Goal: Task Accomplishment & Management: Manage account settings

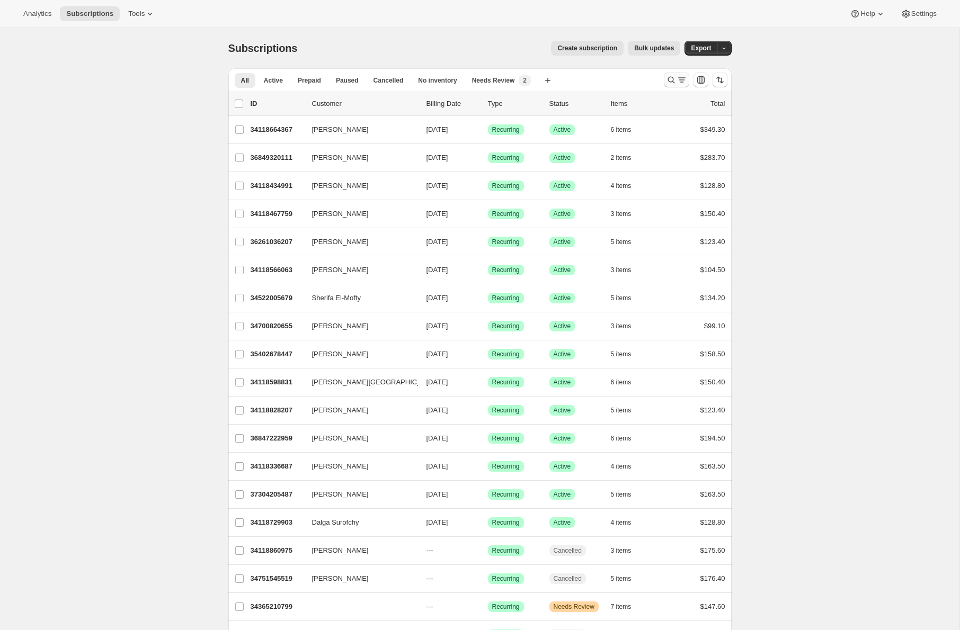
click at [669, 84] on icon "Search and filter results" at bounding box center [671, 80] width 11 height 11
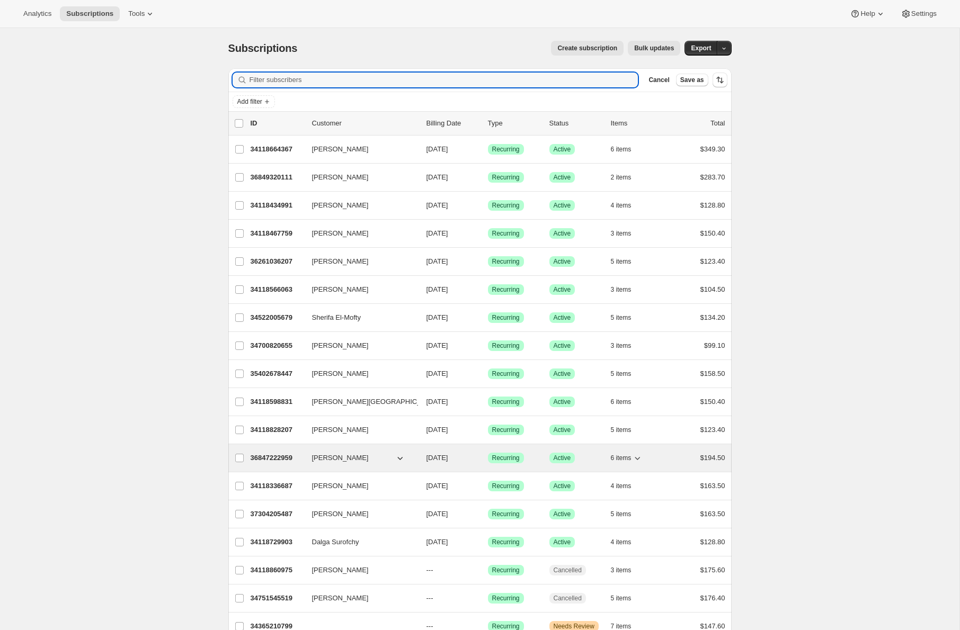
click at [366, 455] on span "[PERSON_NAME]" at bounding box center [340, 458] width 57 height 11
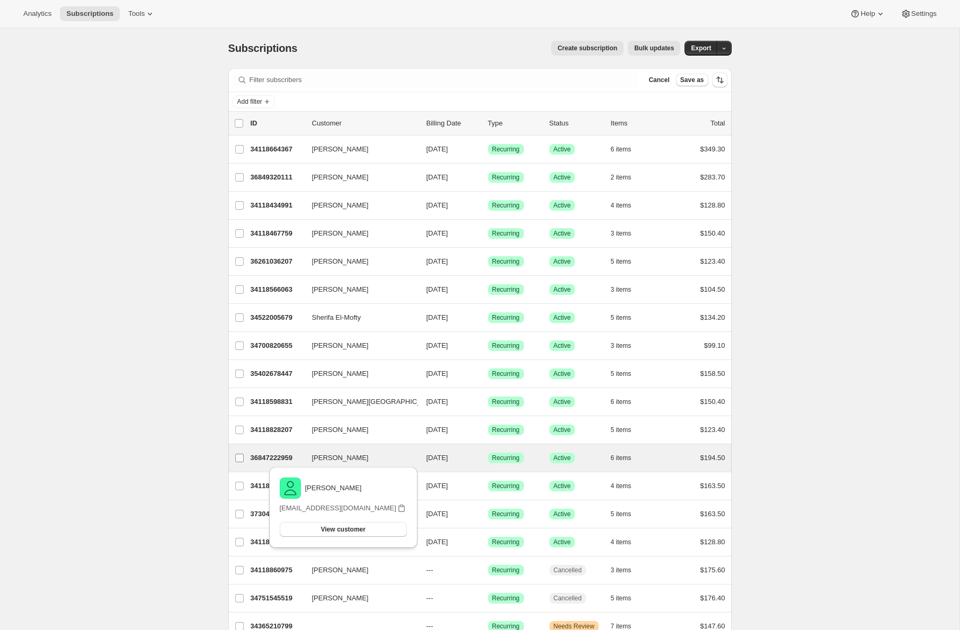
click at [245, 464] on label "[PERSON_NAME]" at bounding box center [239, 458] width 22 height 28
click at [244, 463] on input "[PERSON_NAME]" at bounding box center [239, 458] width 8 height 8
click at [264, 460] on p "36847222959" at bounding box center [277, 459] width 53 height 11
checkbox input "false"
click at [295, 455] on p "36847222959" at bounding box center [277, 458] width 53 height 11
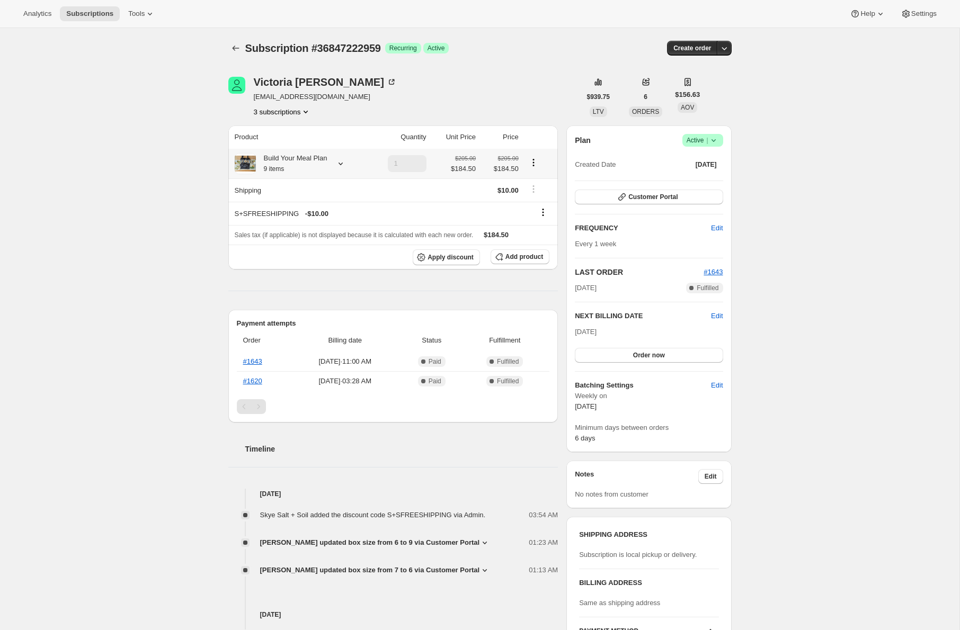
click at [341, 164] on icon at bounding box center [340, 163] width 11 height 11
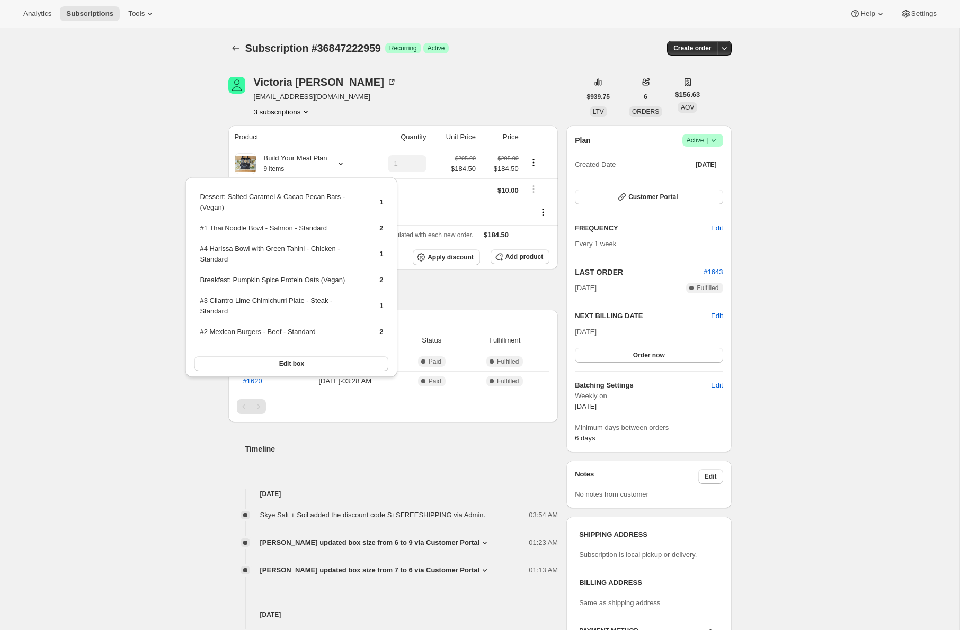
click at [473, 310] on div "Product Quantity Unit Price Price Build Your Meal Plan 9 items 1 $205.00 $184.5…" at bounding box center [393, 496] width 330 height 741
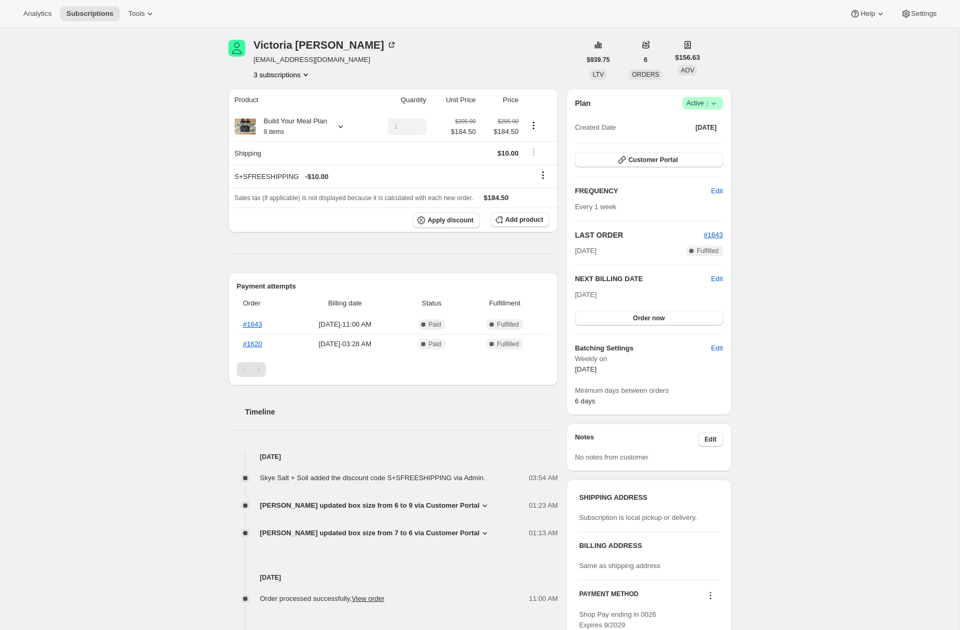
scroll to position [23, 0]
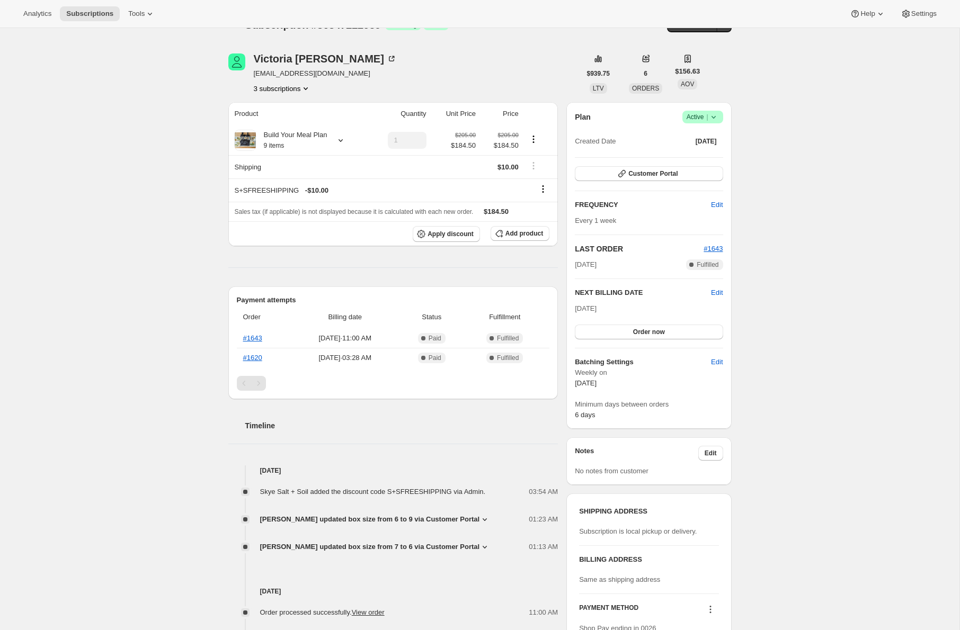
click at [641, 86] on span "ORDERS" at bounding box center [645, 88] width 27 height 7
click at [646, 69] on button "6" at bounding box center [645, 73] width 16 height 15
click at [809, 102] on div "Subscription #36847222959. This page is ready Subscription #36847222959 Success…" at bounding box center [479, 440] width 959 height 870
click at [435, 172] on td at bounding box center [454, 166] width 49 height 23
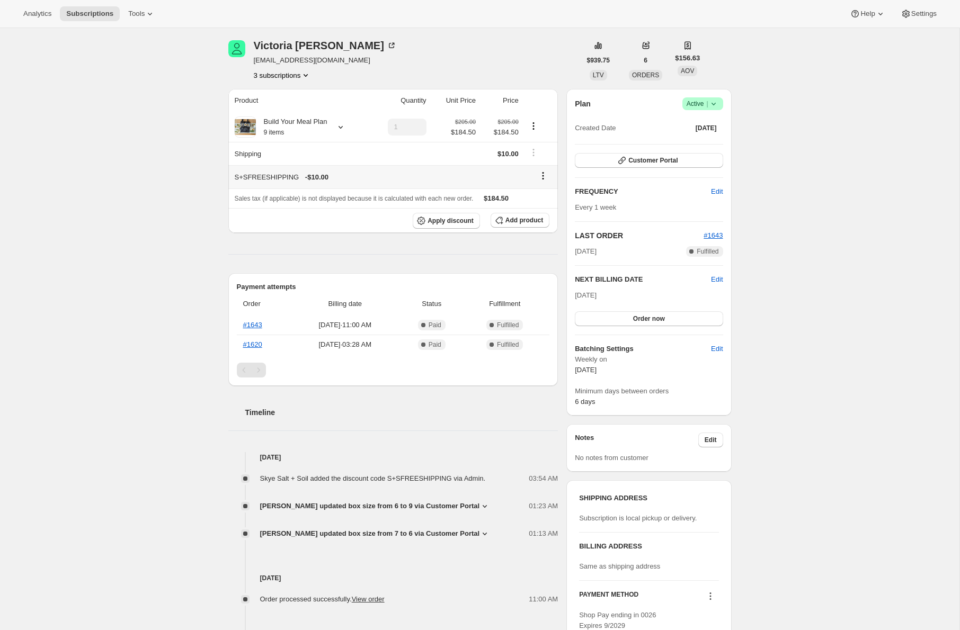
scroll to position [37, 0]
click at [340, 128] on icon at bounding box center [340, 126] width 11 height 11
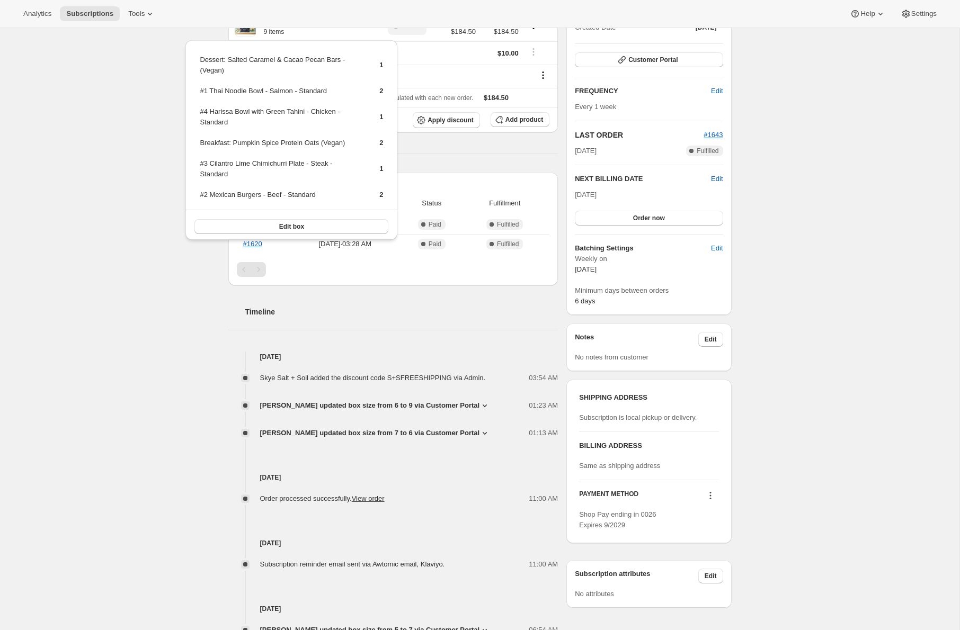
click at [148, 312] on div "Subscription #36847222959. This page is ready Subscription #36847222959 Success…" at bounding box center [479, 326] width 959 height 870
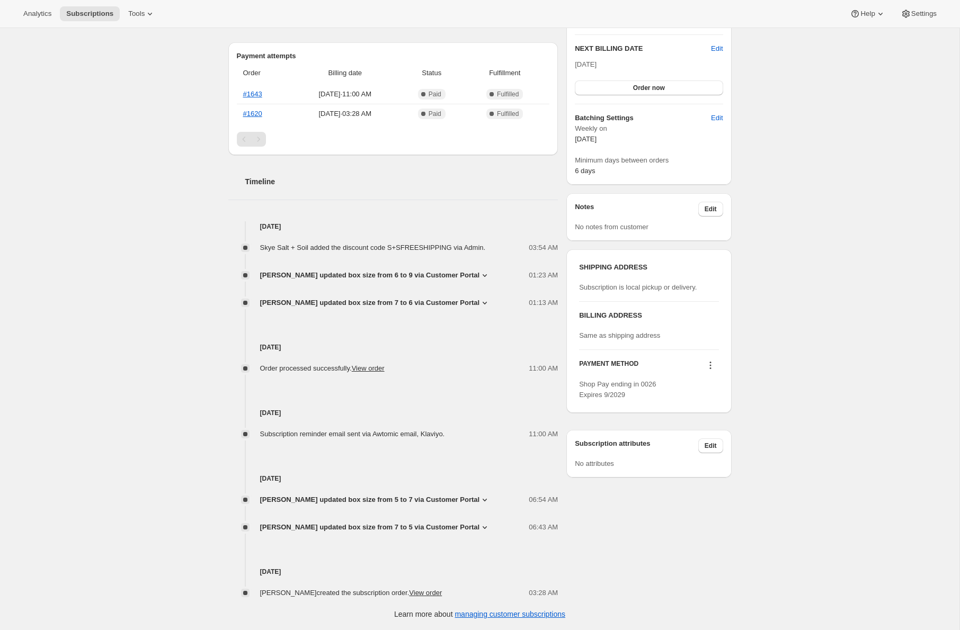
scroll to position [269, 0]
click at [442, 592] on link "View order" at bounding box center [425, 593] width 33 height 8
click at [798, 65] on div "Subscription #36847222959. This page is ready Subscription #36847222959 Success…" at bounding box center [479, 196] width 959 height 870
